Goal: Information Seeking & Learning: Learn about a topic

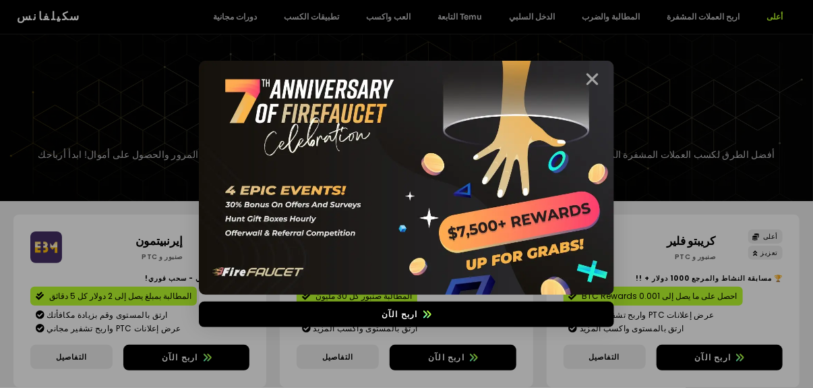
click at [590, 85] on icon "غلق" at bounding box center [592, 79] width 17 height 17
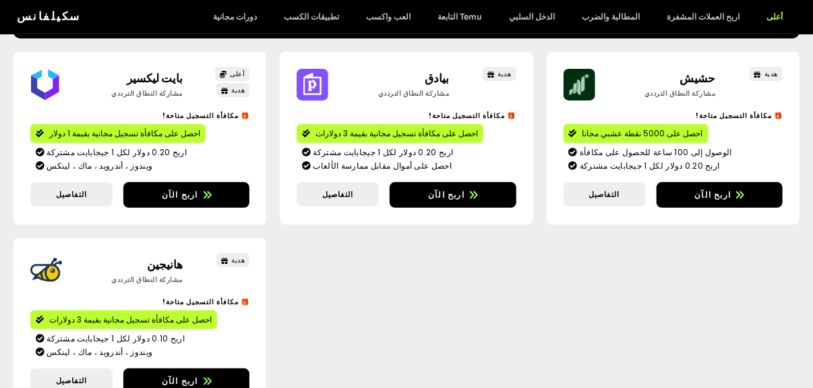
scroll to position [2166, 0]
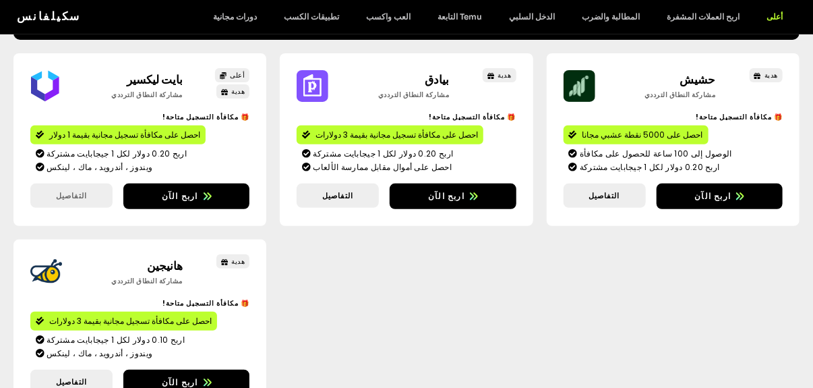
click at [80, 198] on span "التفاصيل" at bounding box center [71, 195] width 31 height 11
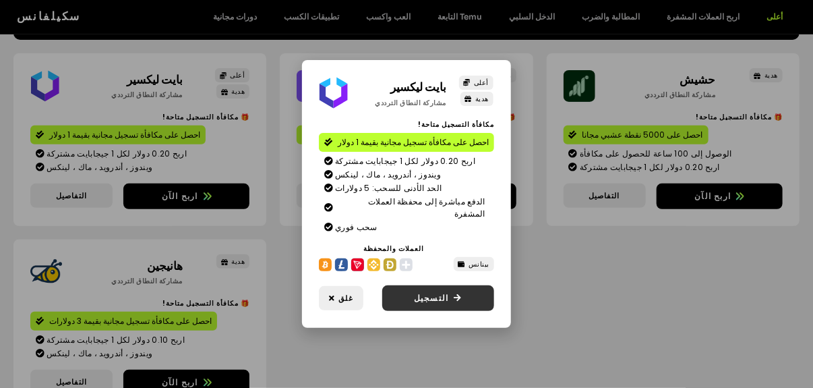
click at [442, 292] on span "التسجيل" at bounding box center [439, 298] width 88 height 12
click at [201, 245] on div "بايت ليكسير مشاركة النطاق الترددي أعلى هدية مكافأة التسجيل متاحة! احصل على مكاف…" at bounding box center [406, 194] width 813 height 388
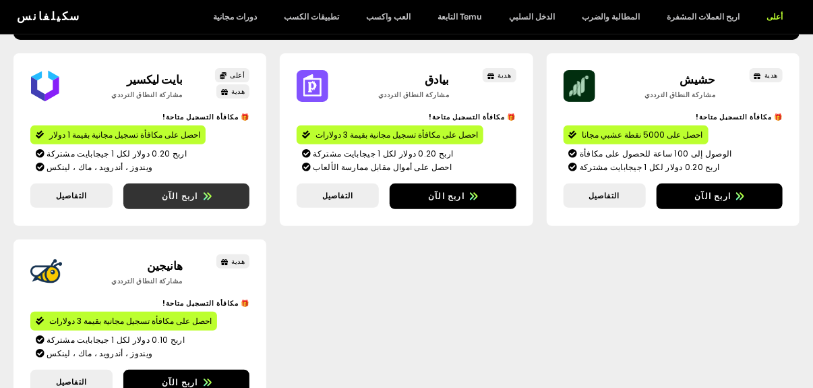
click at [213, 196] on span "اربح الآن" at bounding box center [186, 196] width 126 height 12
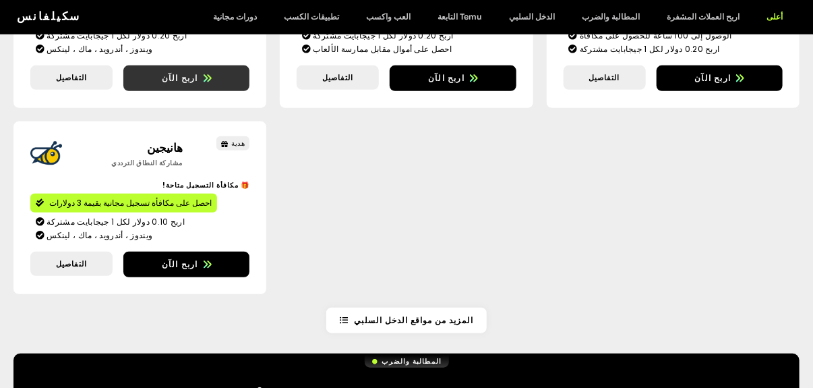
scroll to position [2366, 0]
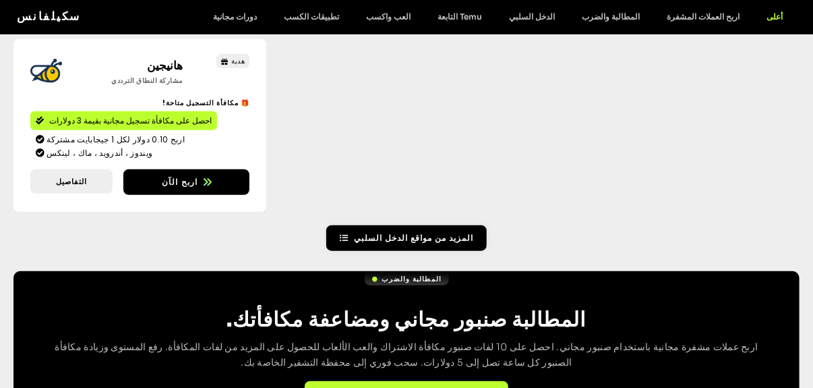
click at [430, 237] on span "المزيد من مواقع الدخل السلبي" at bounding box center [413, 238] width 119 height 12
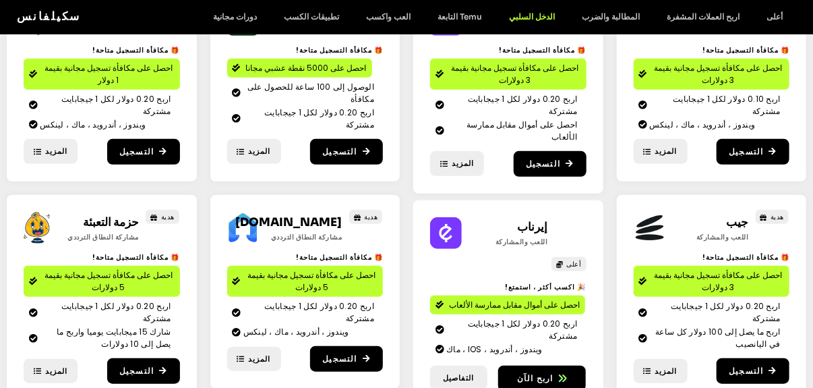
scroll to position [269, 0]
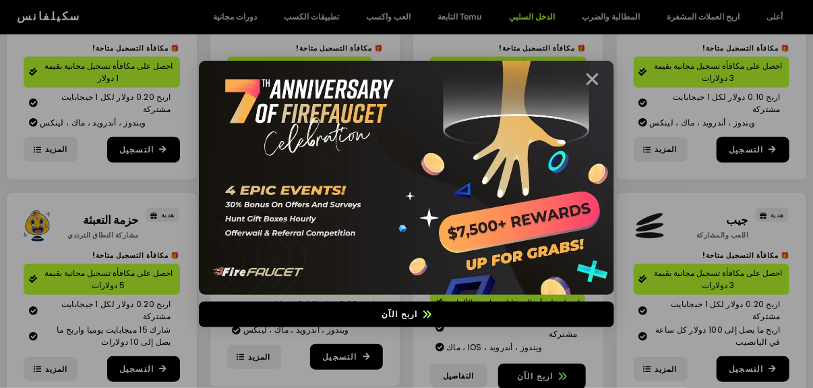
click at [596, 79] on icon "غلق" at bounding box center [592, 79] width 17 height 17
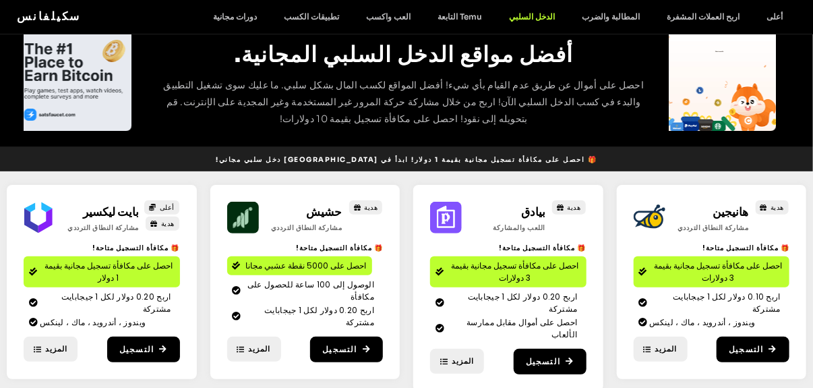
scroll to position [0, 0]
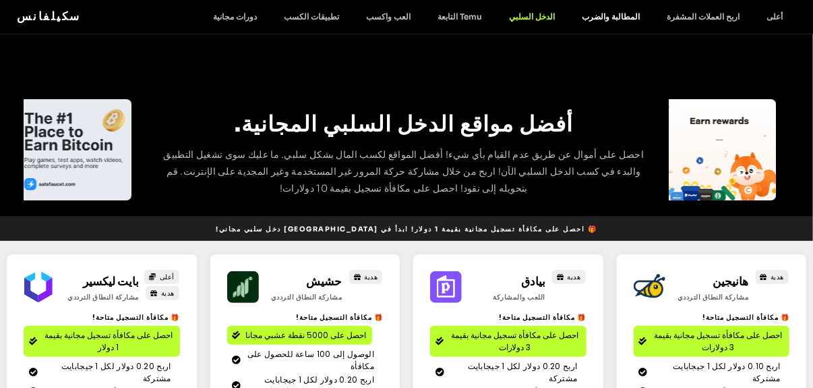
click at [648, 15] on link "المطالبة والضرب" at bounding box center [611, 16] width 85 height 10
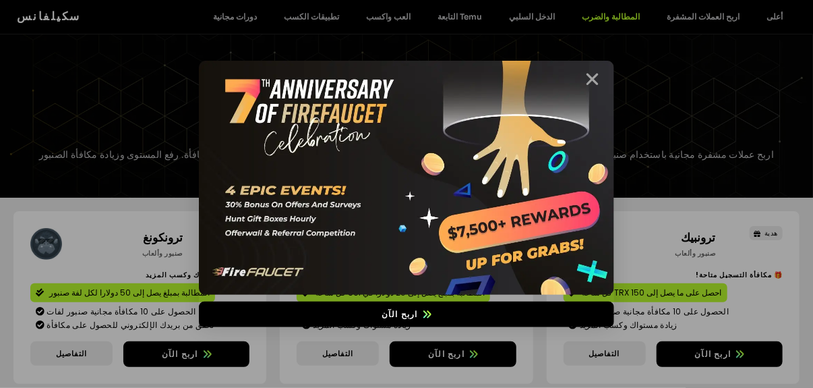
click at [593, 76] on icon "غلق" at bounding box center [592, 79] width 17 height 17
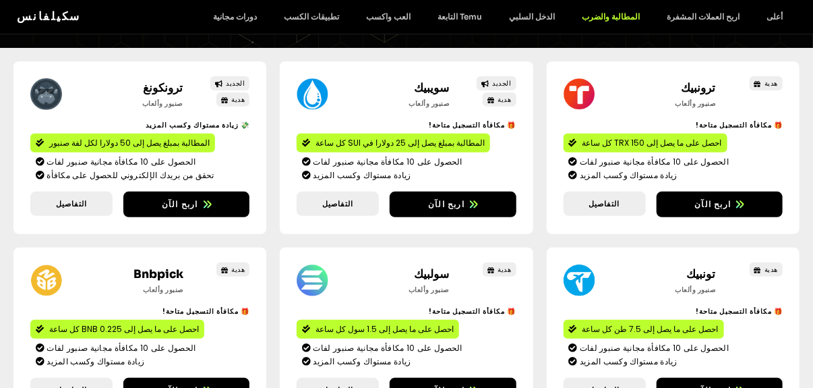
scroll to position [151, 0]
